Goal: Task Accomplishment & Management: Use online tool/utility

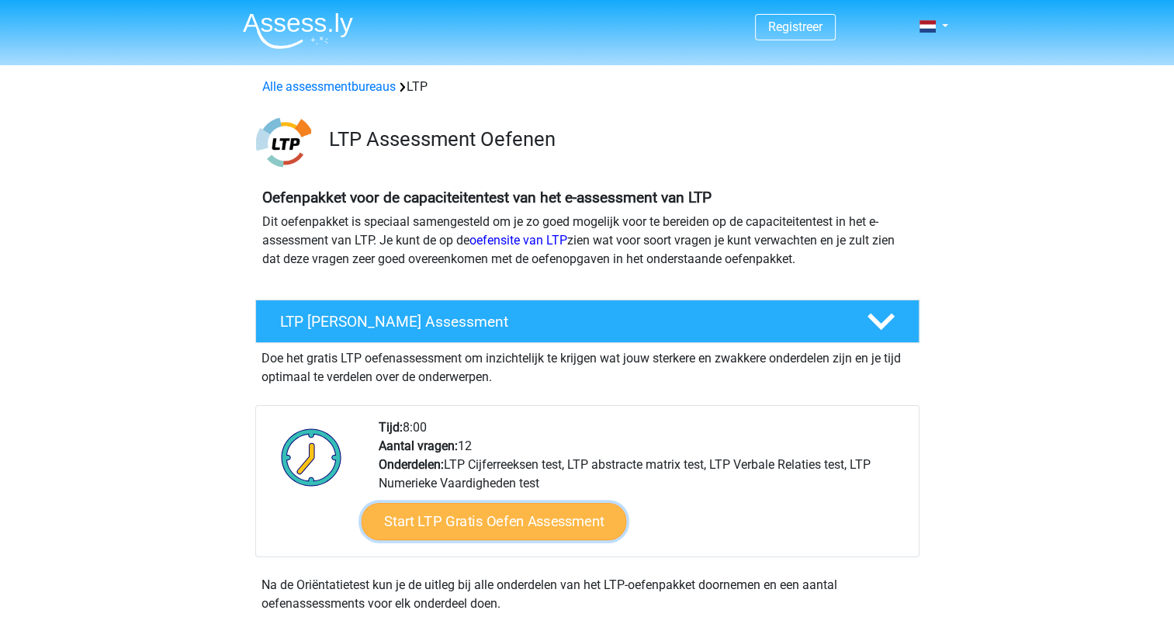
click at [548, 519] on link "Start LTP Gratis Oefen Assessment" at bounding box center [493, 521] width 265 height 37
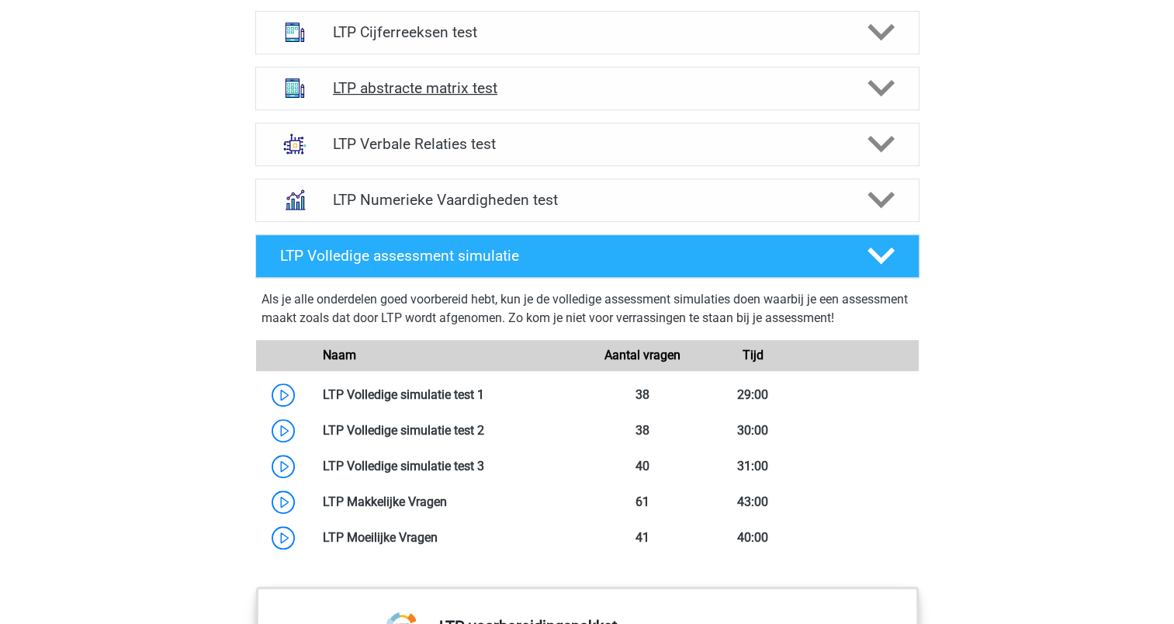
scroll to position [1164, 0]
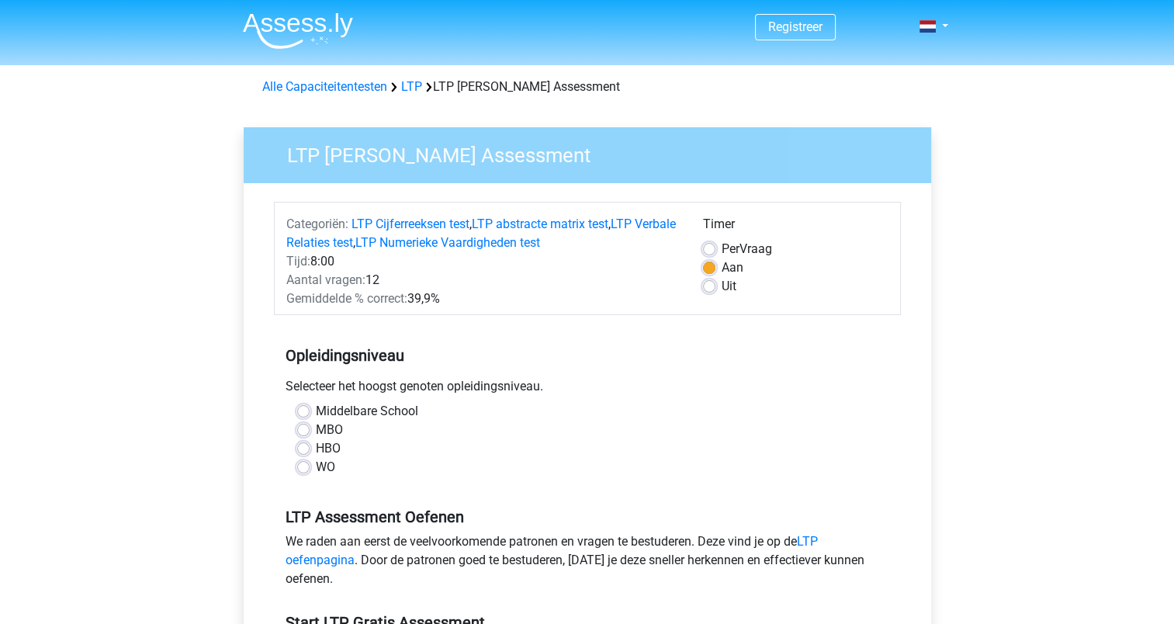
click at [306, 456] on div "HBO" at bounding box center [587, 448] width 580 height 19
click at [316, 449] on label "HBO" at bounding box center [328, 448] width 25 height 19
click at [301, 449] on input "HBO" at bounding box center [303, 447] width 12 height 16
radio input "true"
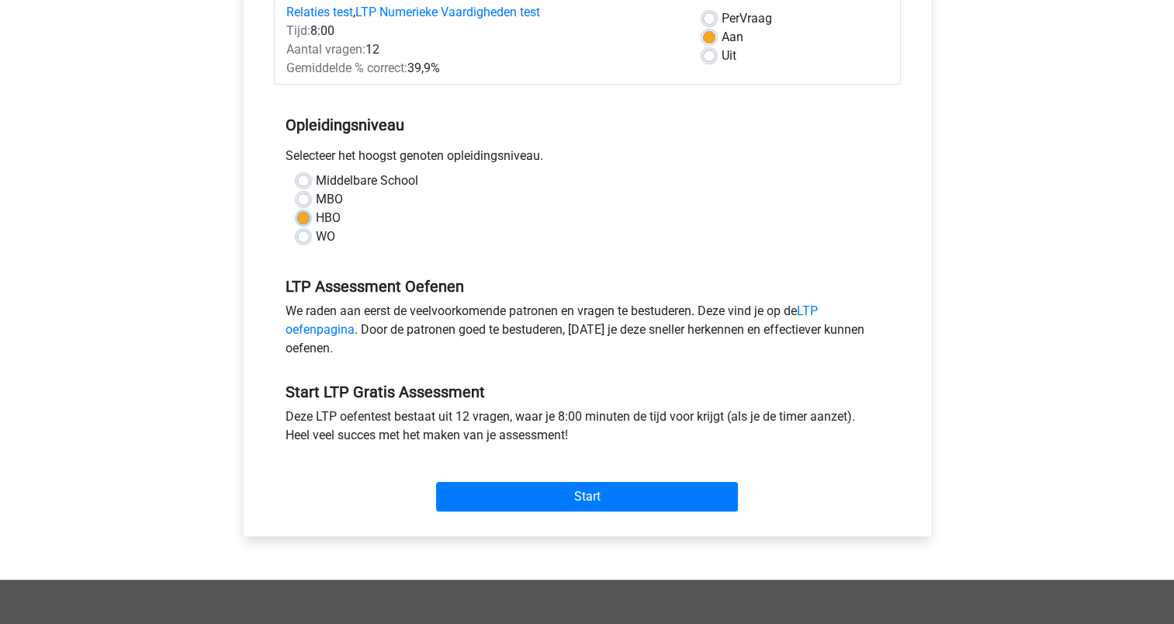
scroll to position [233, 0]
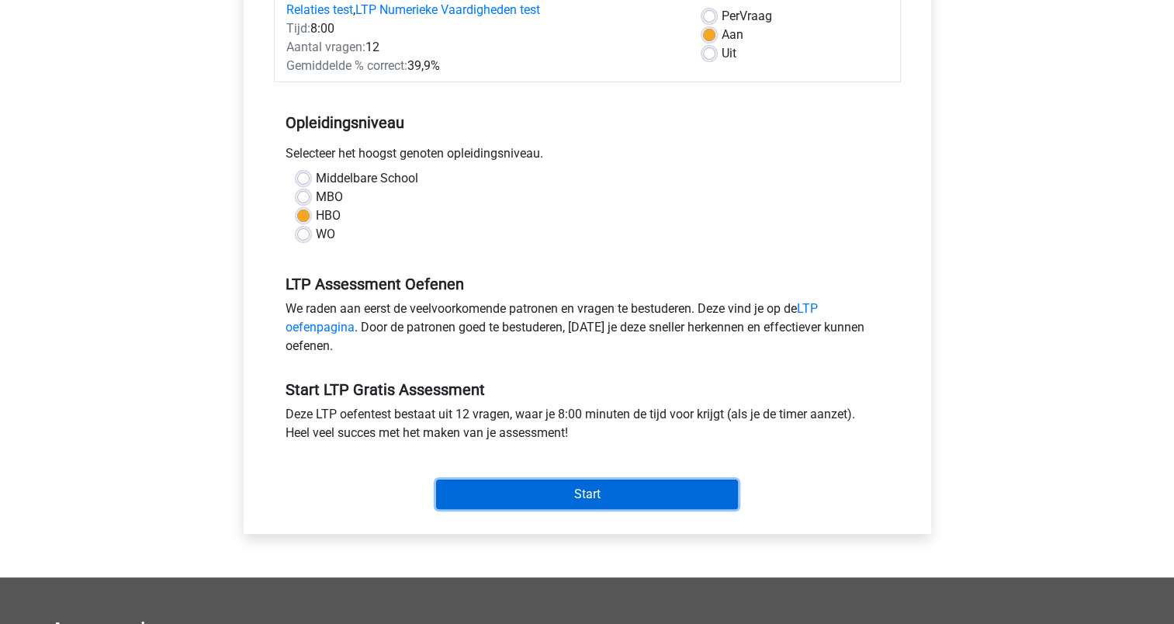
click at [557, 487] on input "Start" at bounding box center [587, 494] width 302 height 29
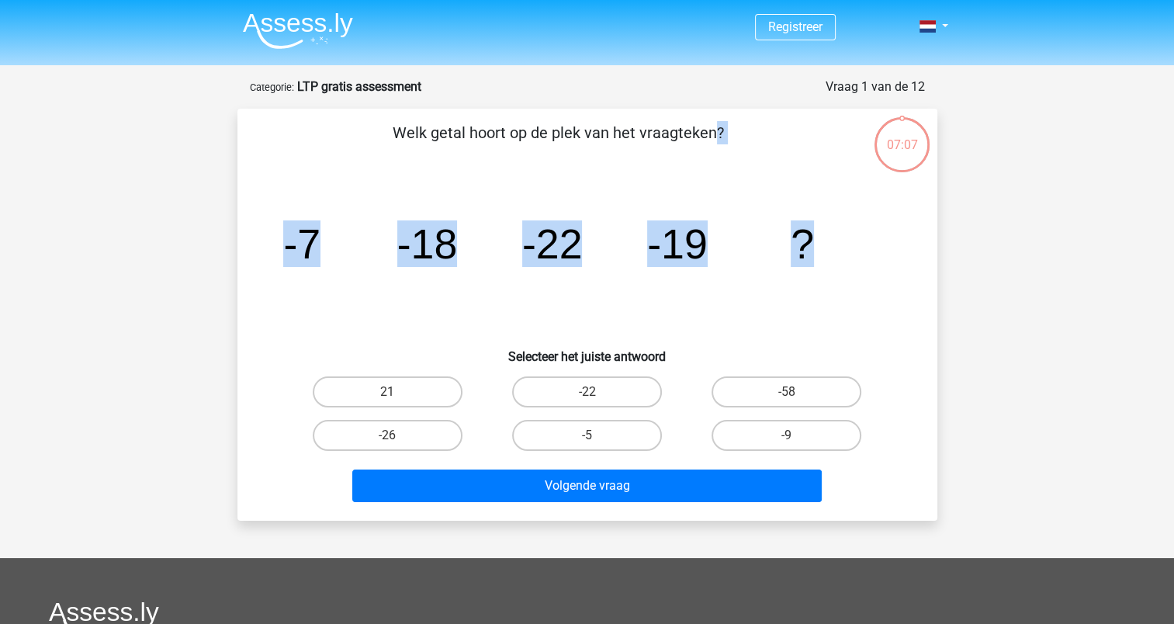
drag, startPoint x: 814, startPoint y: 241, endPoint x: 342, endPoint y: 144, distance: 481.7
click at [342, 144] on div "Welk getal hoort op de plek van het vraagteken? image/svg+xml -7 -18 -22 -19 ? …" at bounding box center [588, 314] width 688 height 387
copy div "Welk getal hoort op de plek van het vraagteken? image/svg+xml -7 -18 -22 -19 ?"
click at [699, 320] on icon "image/svg+xml -7 -18 -22 -19 ?" at bounding box center [587, 258] width 625 height 157
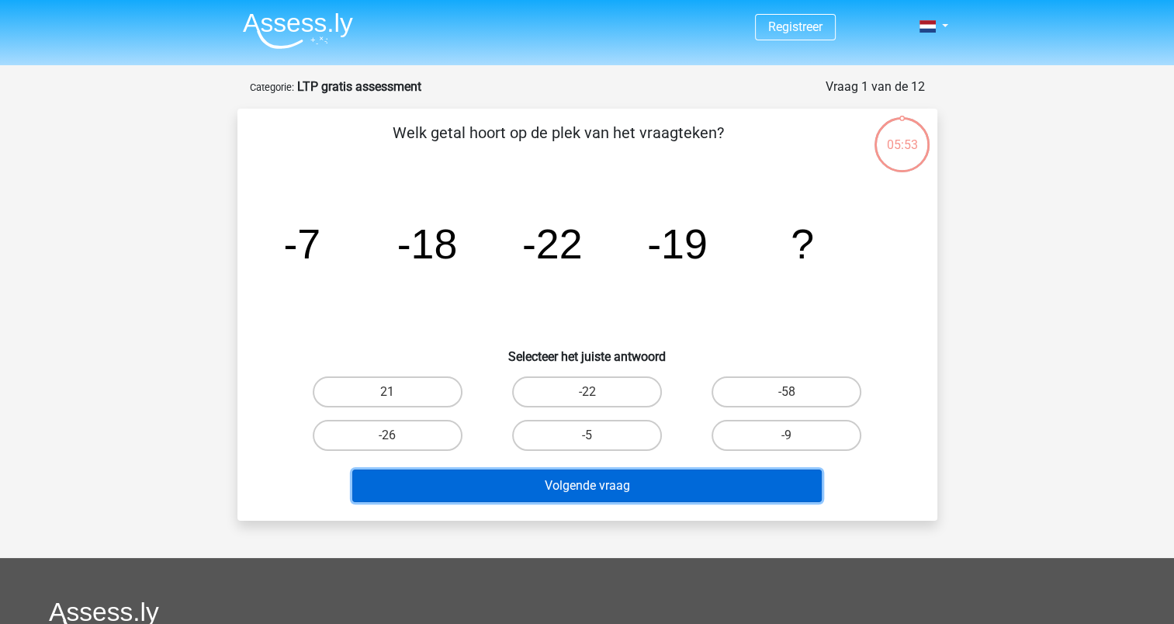
click at [611, 490] on button "Volgende vraag" at bounding box center [586, 485] width 469 height 33
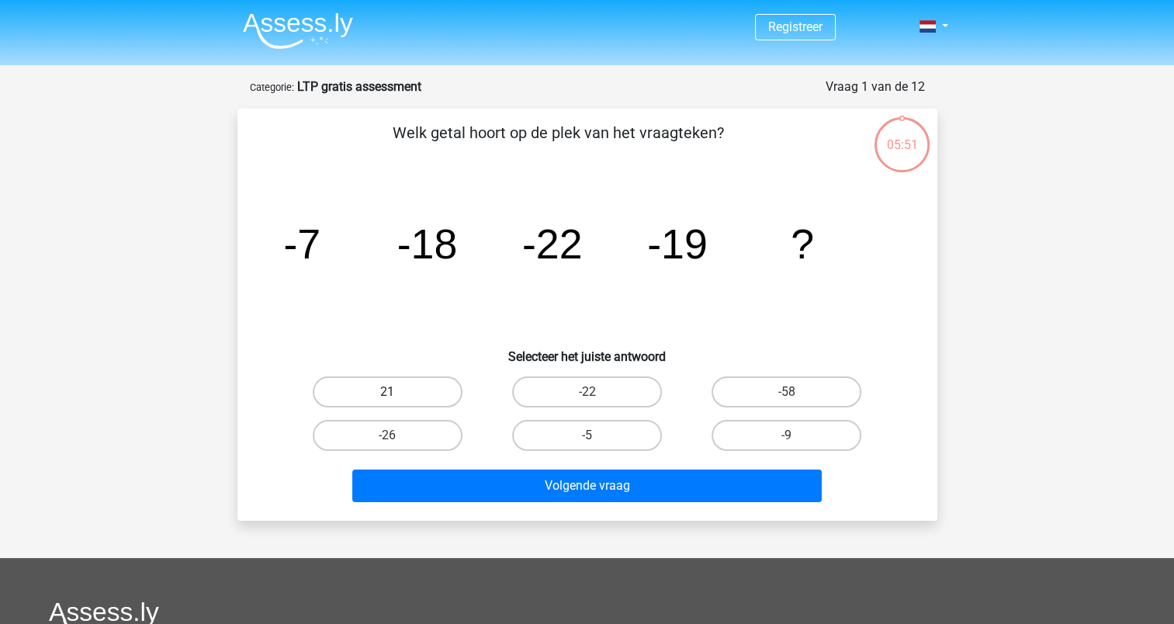
click at [385, 395] on label "21" at bounding box center [388, 391] width 150 height 31
click at [387, 395] on input "21" at bounding box center [392, 397] width 10 height 10
radio input "true"
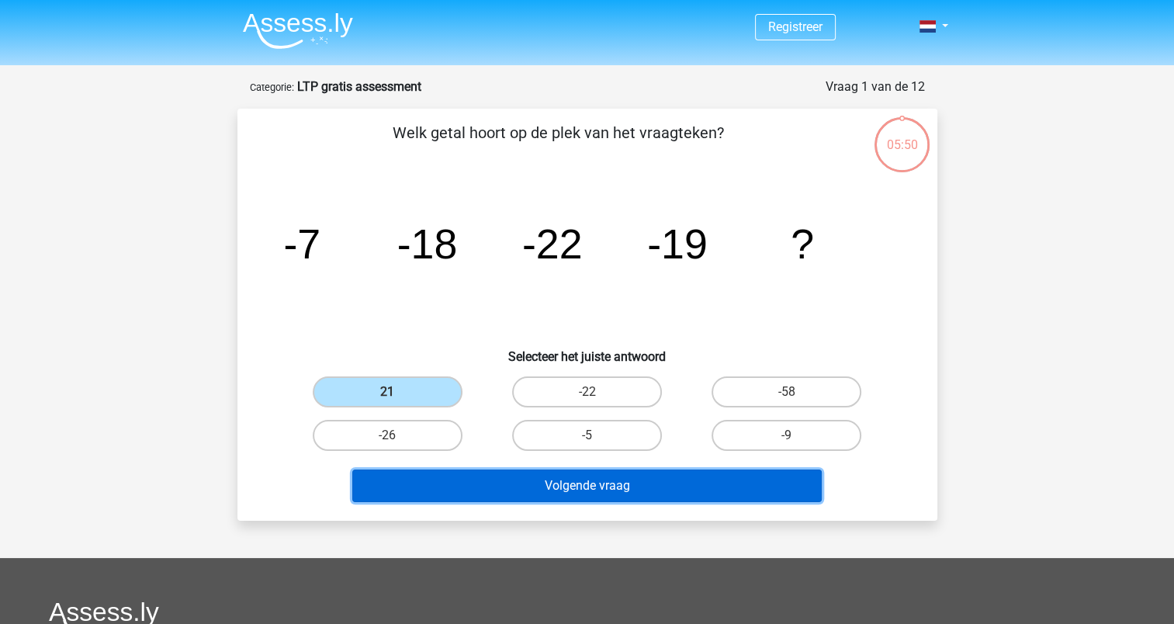
click at [594, 494] on button "Volgende vraag" at bounding box center [586, 485] width 469 height 33
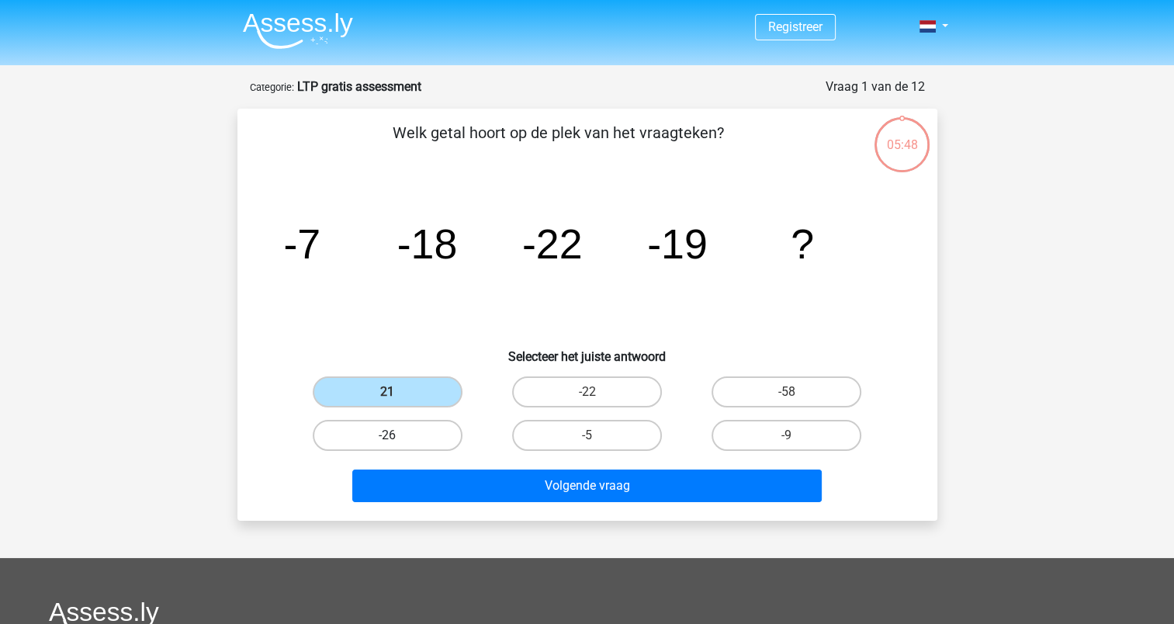
click at [419, 442] on label "-26" at bounding box center [388, 435] width 150 height 31
click at [397, 442] on input "-26" at bounding box center [392, 440] width 10 height 10
radio input "true"
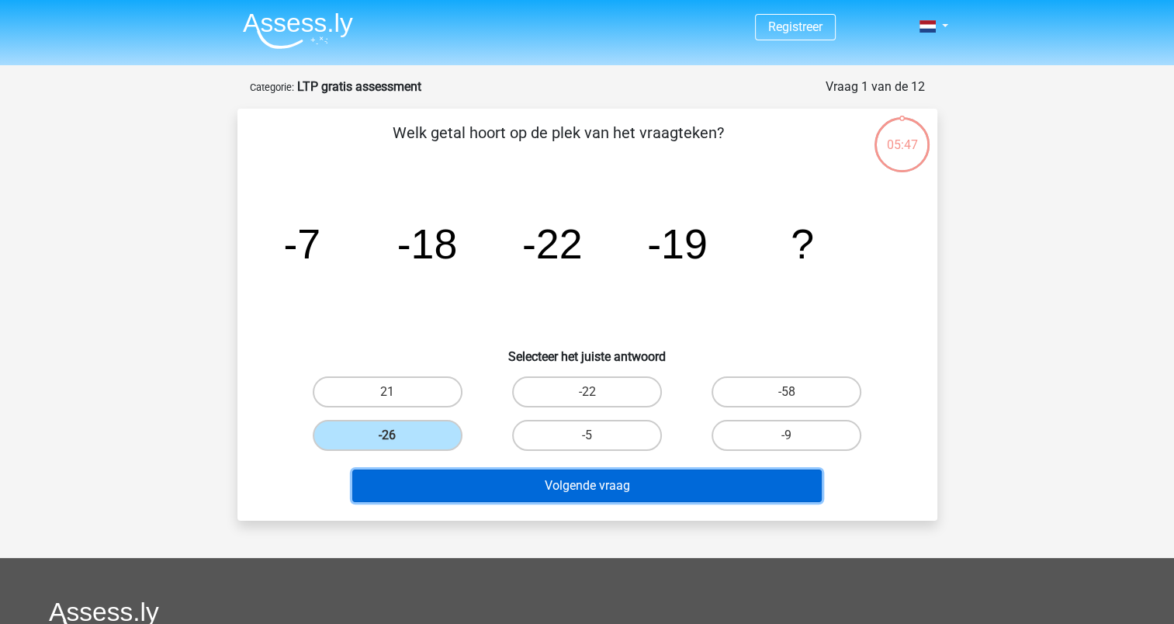
click at [581, 483] on button "Volgende vraag" at bounding box center [586, 485] width 469 height 33
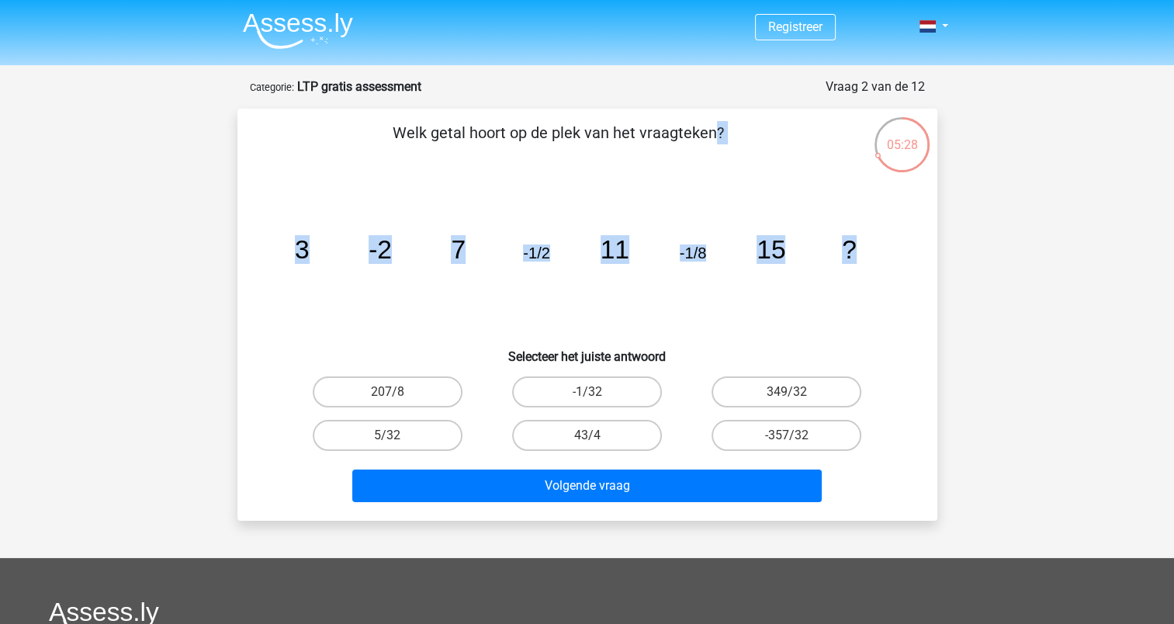
drag, startPoint x: 865, startPoint y: 245, endPoint x: 326, endPoint y: 133, distance: 550.8
click at [326, 133] on div "Welk getal hoort op de plek van het vraagteken? image/svg+xml 3 -2 7 -1/2 11 -1…" at bounding box center [588, 314] width 688 height 387
copy div "Welk getal hoort op de plek van het vraagteken? image/svg+xml 3 -2 7 -1/2 11 -1…"
click at [874, 291] on icon "image/svg+xml 3 -2 7 -1/2 11 -1/8 15 ?" at bounding box center [587, 258] width 625 height 157
click at [398, 382] on label "207/8" at bounding box center [388, 391] width 150 height 31
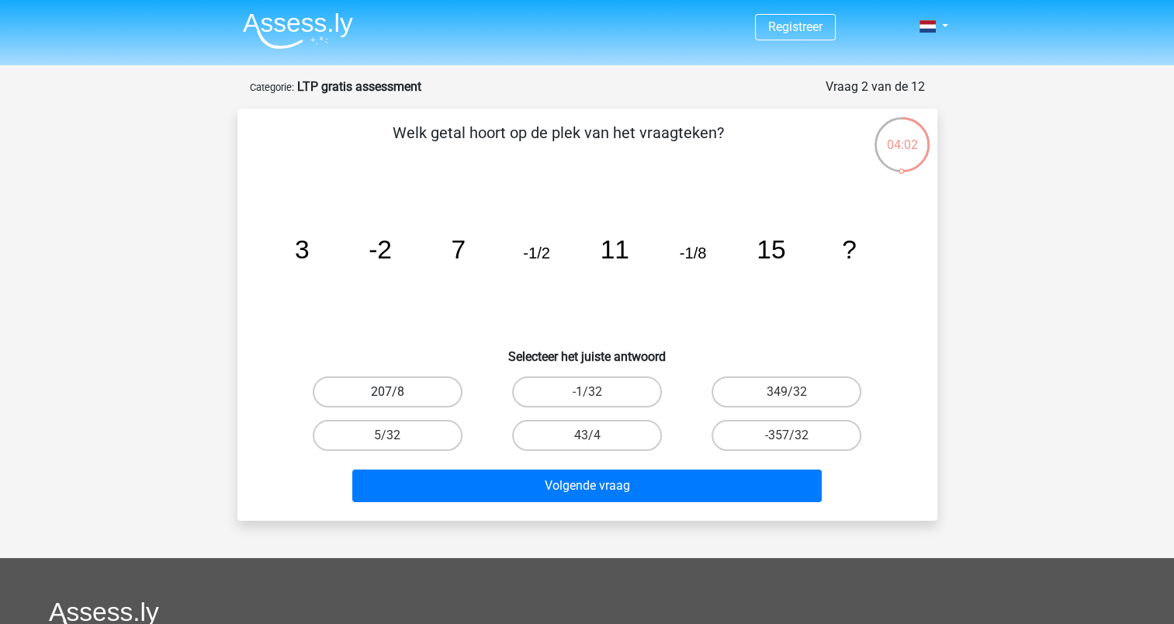
click at [397, 392] on input "207/8" at bounding box center [392, 397] width 10 height 10
radio input "true"
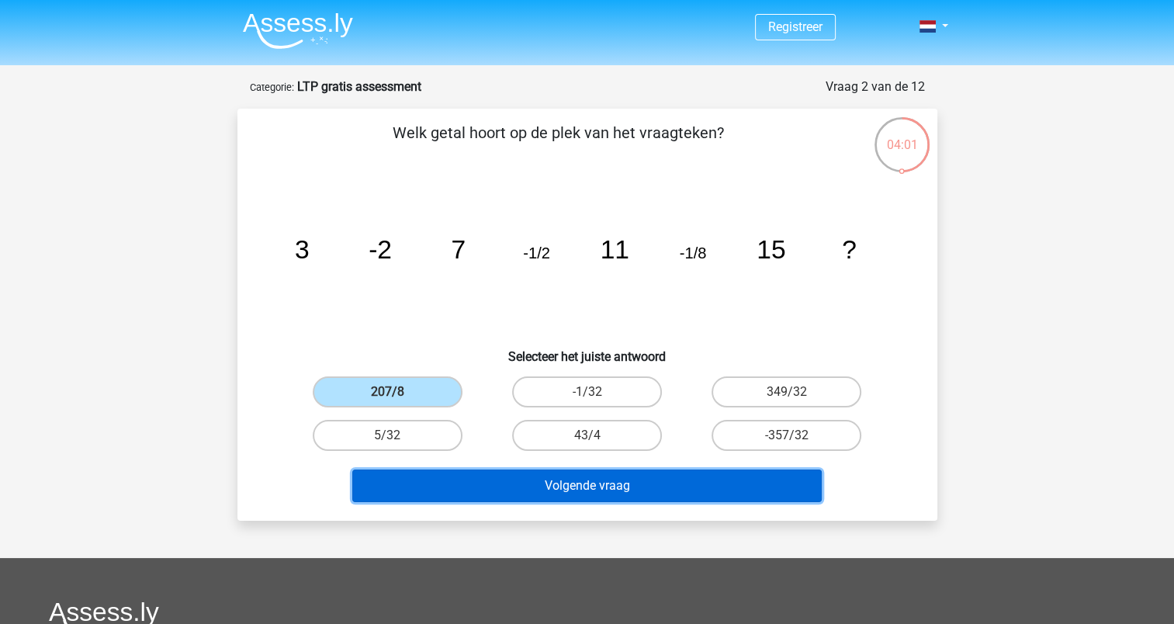
click at [553, 494] on button "Volgende vraag" at bounding box center [586, 485] width 469 height 33
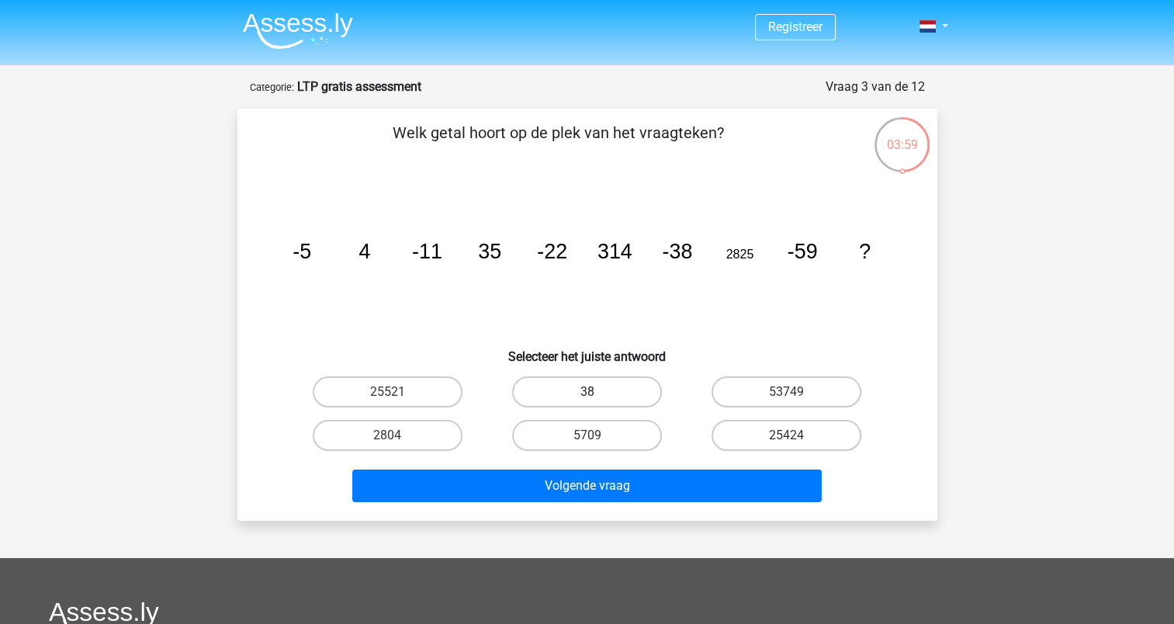
click at [609, 391] on label "38" at bounding box center [587, 391] width 150 height 31
click at [597, 392] on input "38" at bounding box center [592, 397] width 10 height 10
radio input "true"
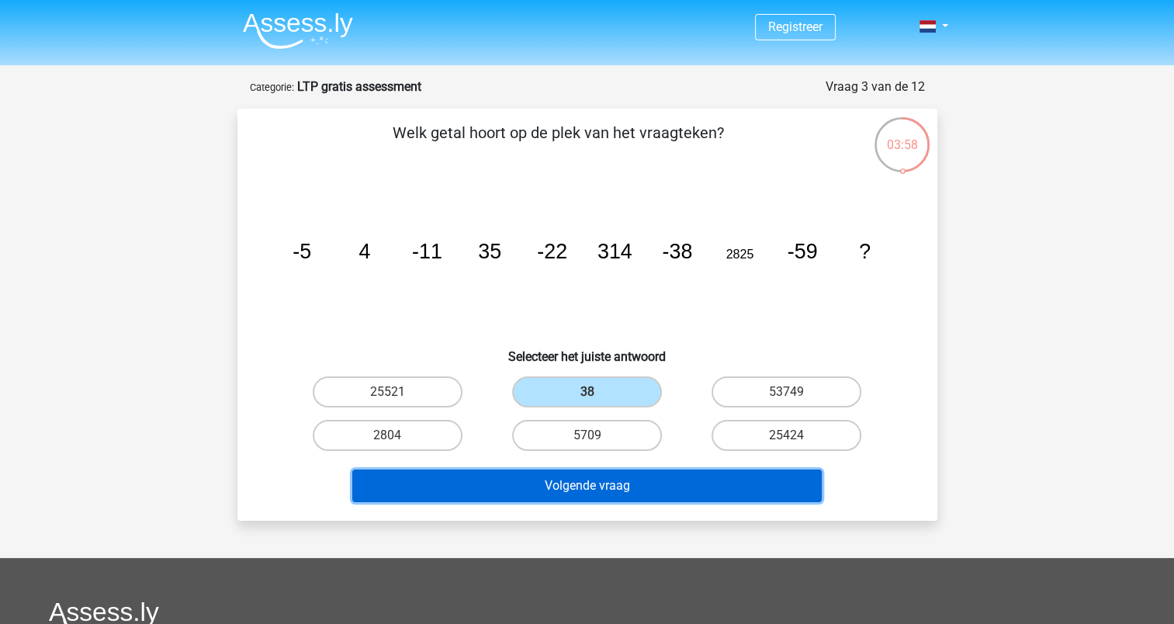
click at [630, 481] on button "Volgende vraag" at bounding box center [586, 485] width 469 height 33
